Goal: Task Accomplishment & Management: Use online tool/utility

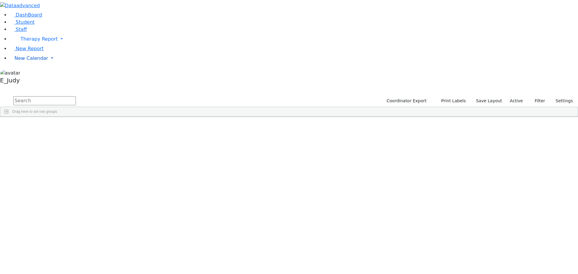
click at [57, 64] on link "New Calendar" at bounding box center [294, 58] width 568 height 12
click at [30, 73] on span "Calendar" at bounding box center [24, 70] width 22 height 6
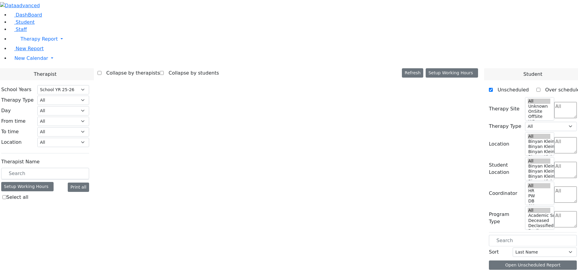
select select "212"
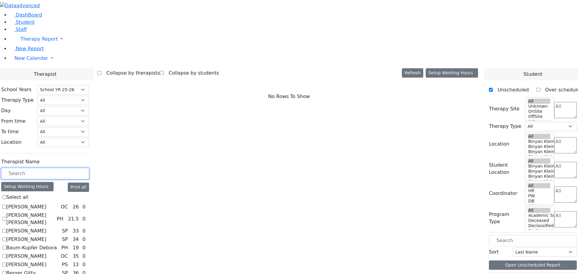
click at [89, 168] on input "text" at bounding box center [45, 173] width 88 height 11
checkbox input "true"
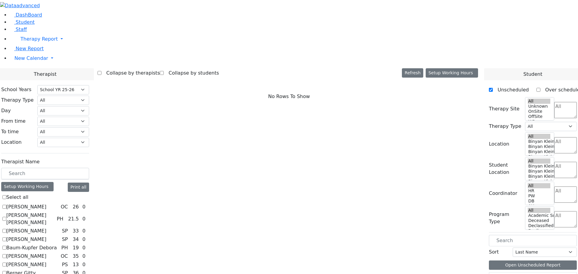
select select "5"
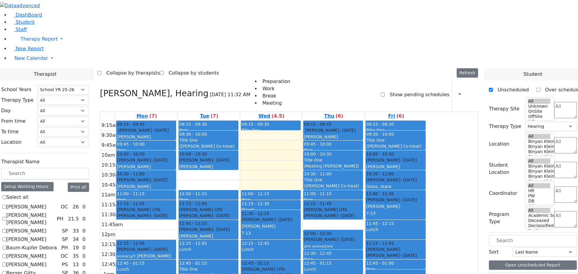
drag, startPoint x: 211, startPoint y: 141, endPoint x: 193, endPoint y: 240, distance: 101.2
click at [178, 240] on div "09:15 - 09:45 [PERSON_NAME] - [DATE] [PERSON_NAME] 09:45 - 10:00 Prep 10:00 - 1…" at bounding box center [147, 240] width 62 height 238
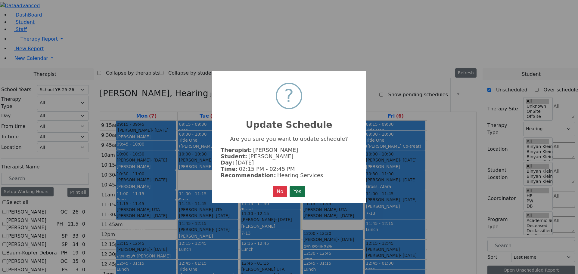
click at [294, 187] on button "Yes" at bounding box center [297, 191] width 16 height 11
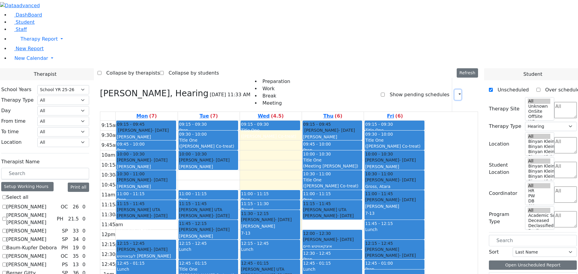
click at [456, 92] on icon "button" at bounding box center [456, 95] width 0 height 6
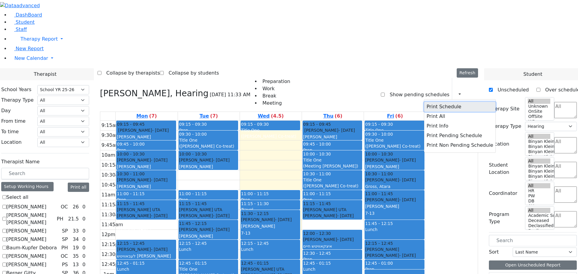
click at [436, 102] on button "Print Schedule" at bounding box center [459, 107] width 71 height 10
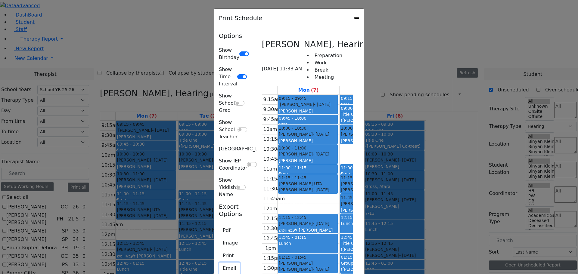
click at [219, 263] on button "Email" at bounding box center [229, 268] width 21 height 11
type textarea "This is schedule for [PERSON_NAME]"
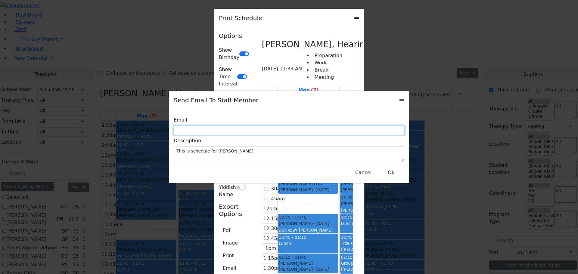
click at [263, 126] on input "text" at bounding box center [289, 130] width 231 height 9
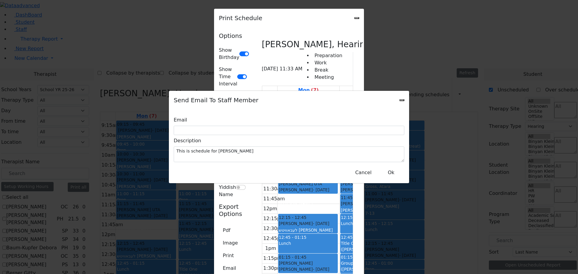
click at [402, 100] on icon "Close" at bounding box center [402, 100] width 0 height 0
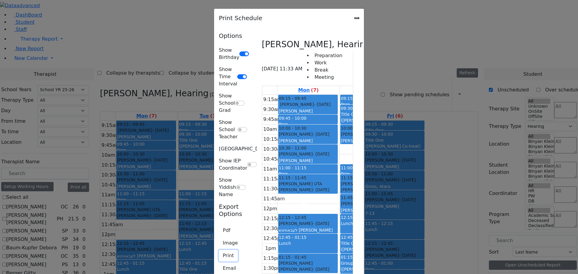
click at [219, 250] on button "Print" at bounding box center [228, 255] width 19 height 11
